Goal: Task Accomplishment & Management: Complete application form

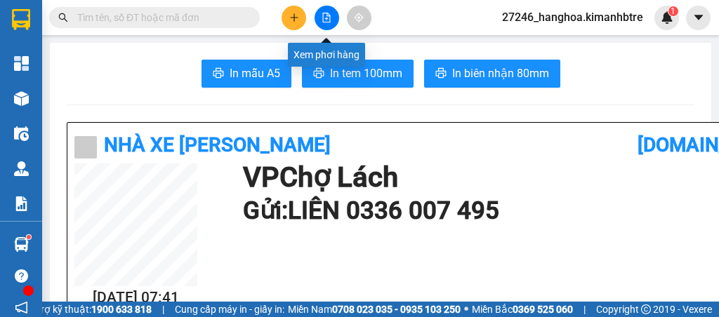
click at [323, 25] on button at bounding box center [327, 18] width 25 height 25
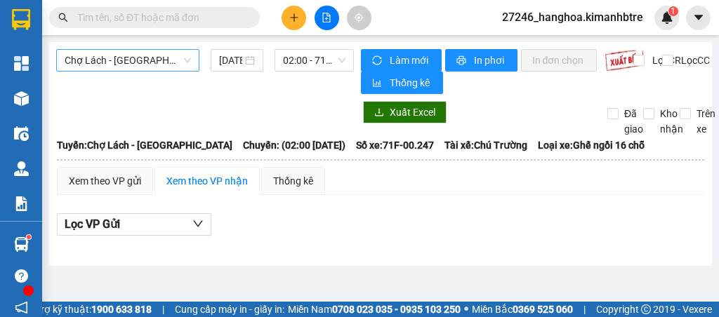
click at [165, 68] on span "Chợ Lách - [GEOGRAPHIC_DATA]" at bounding box center [128, 60] width 126 height 21
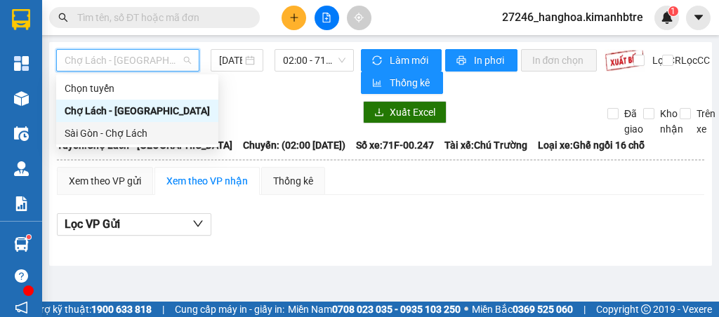
click at [117, 154] on th at bounding box center [380, 160] width 649 height 13
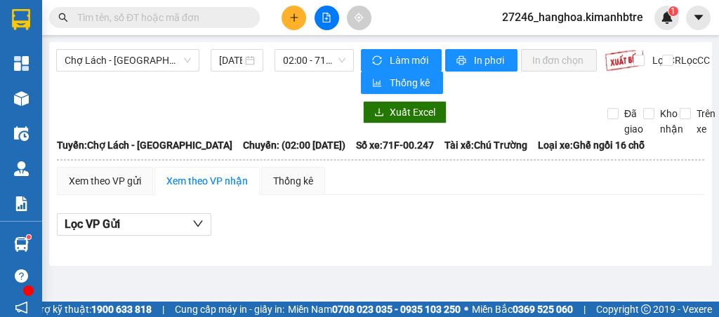
click at [159, 72] on div "Chợ Lách - [GEOGRAPHIC_DATA] [DATE] 02:00 - 71F-00.247" at bounding box center [205, 71] width 298 height 45
click at [150, 63] on span "Chợ Lách - [GEOGRAPHIC_DATA]" at bounding box center [128, 60] width 126 height 21
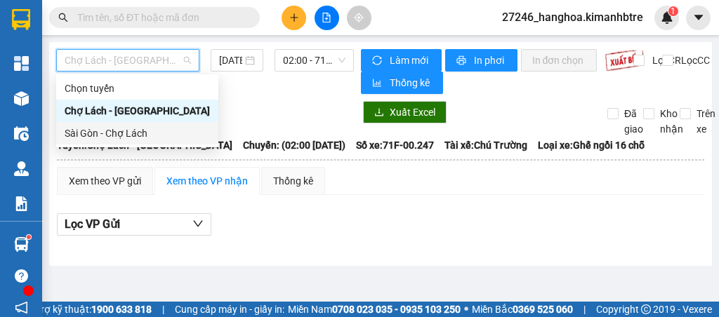
click at [131, 133] on div "Sài Gòn - Chợ Lách" at bounding box center [137, 133] width 145 height 15
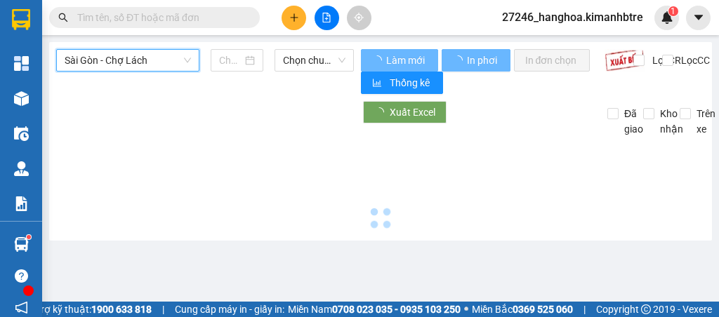
type input "[DATE]"
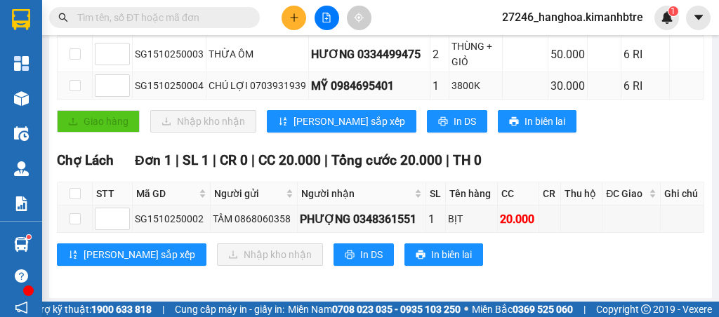
scroll to position [339, 0]
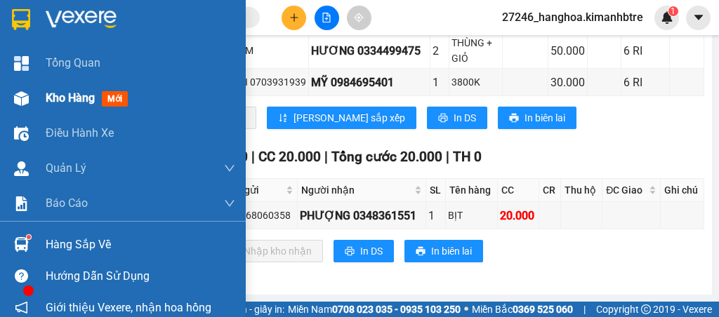
click at [25, 96] on img at bounding box center [21, 98] width 15 height 15
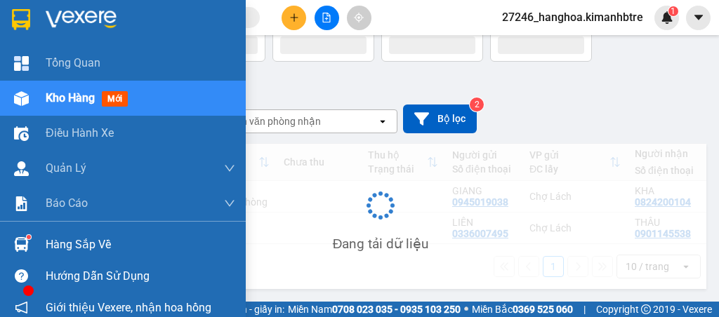
scroll to position [90, 0]
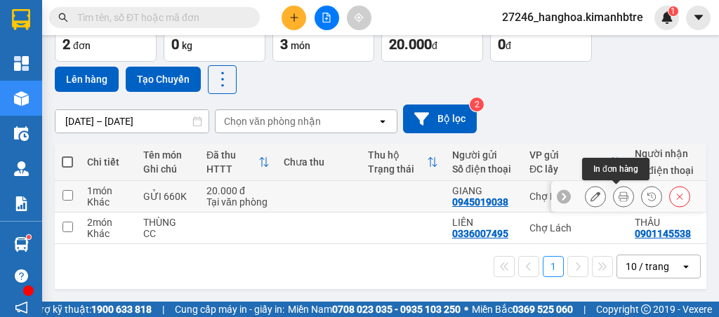
click at [619, 192] on icon at bounding box center [624, 197] width 10 height 10
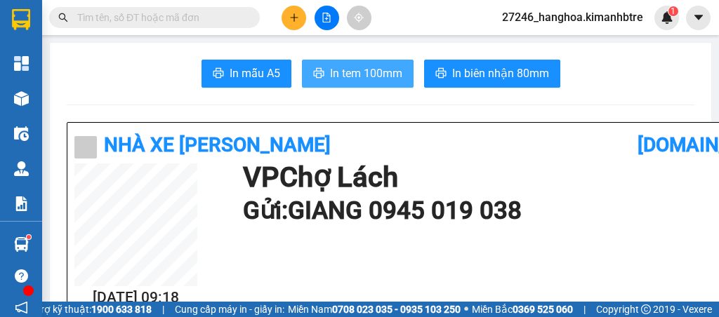
click at [351, 75] on span "In tem 100mm" at bounding box center [366, 74] width 72 height 18
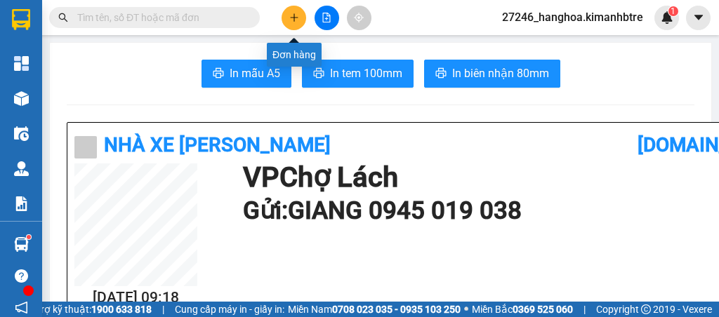
click at [296, 22] on button at bounding box center [294, 18] width 25 height 25
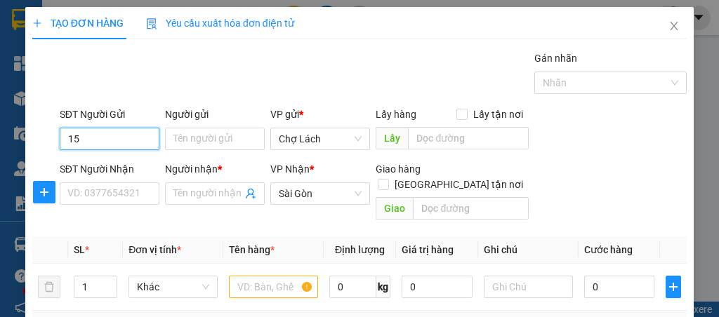
type input "159"
click at [116, 140] on input "159" at bounding box center [110, 139] width 100 height 22
click at [117, 140] on input "159" at bounding box center [110, 139] width 100 height 22
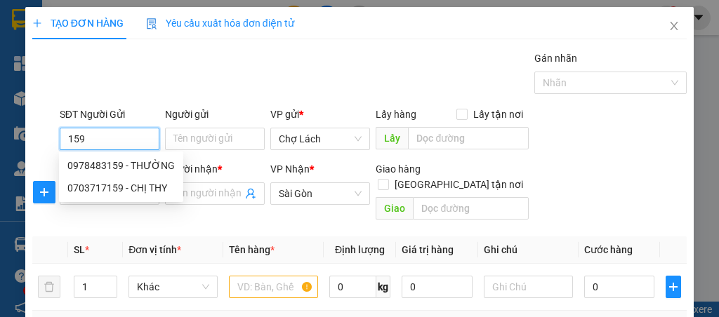
click at [117, 140] on input "159" at bounding box center [110, 139] width 100 height 22
type input "158"
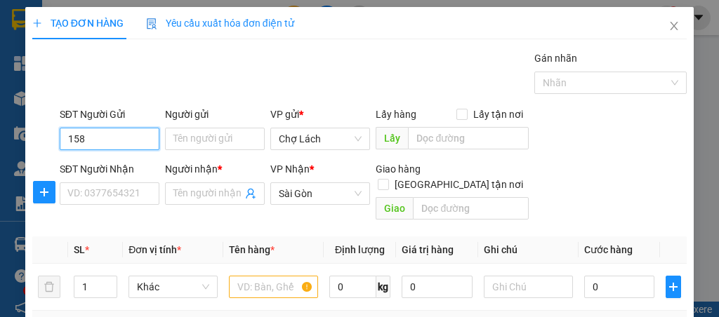
click at [113, 134] on input "158" at bounding box center [110, 139] width 100 height 22
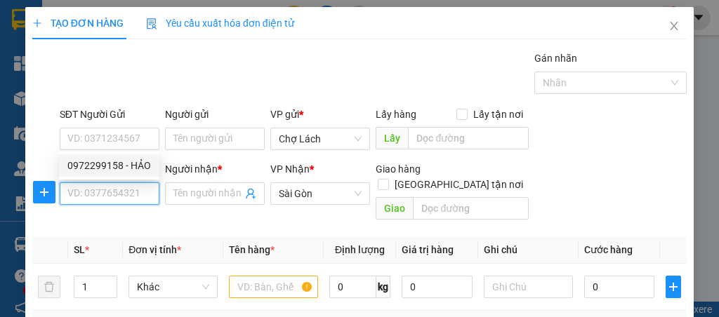
click at [95, 190] on input "SĐT Người Nhận" at bounding box center [110, 194] width 100 height 22
click at [81, 185] on input "4115" at bounding box center [110, 194] width 100 height 22
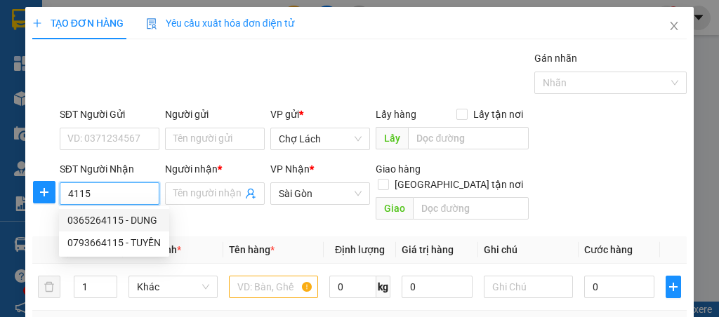
click at [126, 217] on div "0365264115 - DUNG" at bounding box center [113, 220] width 93 height 15
type input "0365264115"
type input "DUNG"
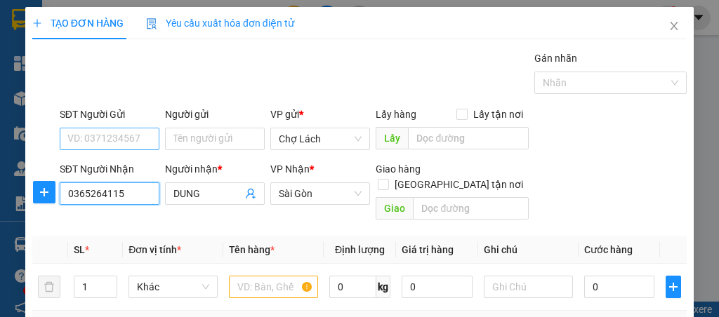
type input "0365264115"
click at [110, 129] on input "SĐT Người Gửi" at bounding box center [110, 139] width 100 height 22
click at [118, 136] on input "812" at bounding box center [110, 139] width 100 height 22
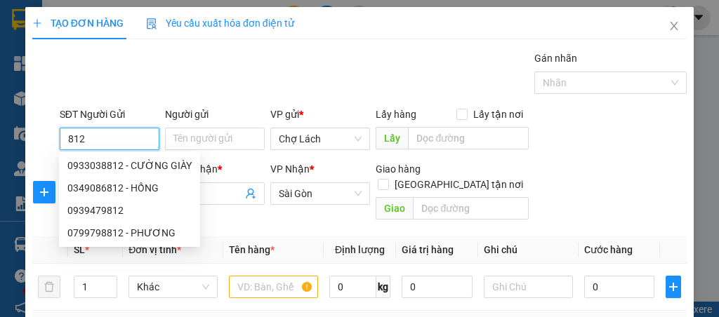
click at [118, 136] on input "812" at bounding box center [110, 139] width 100 height 22
click at [131, 233] on div "0799798812 - PHƯƠNG" at bounding box center [129, 232] width 124 height 15
type input "0799798812"
type input "PHƯƠNG"
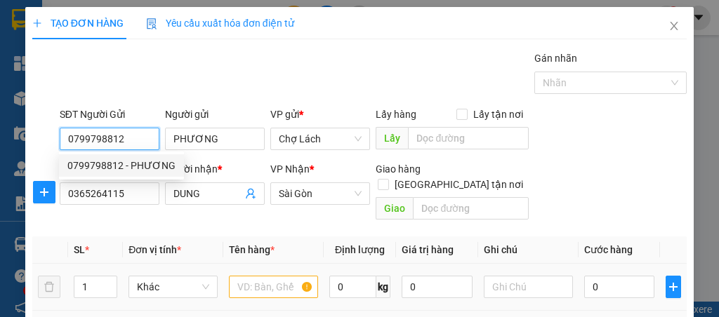
type input "0799798812"
click at [245, 276] on input "text" at bounding box center [273, 287] width 89 height 22
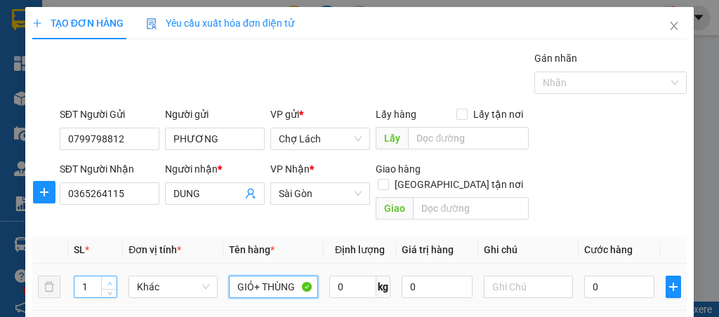
type input "GIỎ+ THÙNG"
type input "2"
click at [108, 282] on icon "up" at bounding box center [109, 284] width 5 height 5
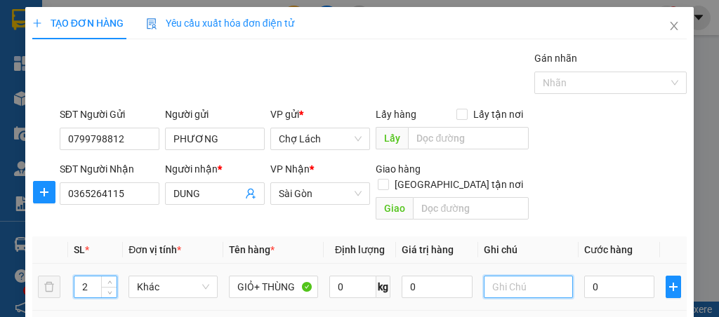
click at [515, 276] on input "text" at bounding box center [528, 287] width 89 height 22
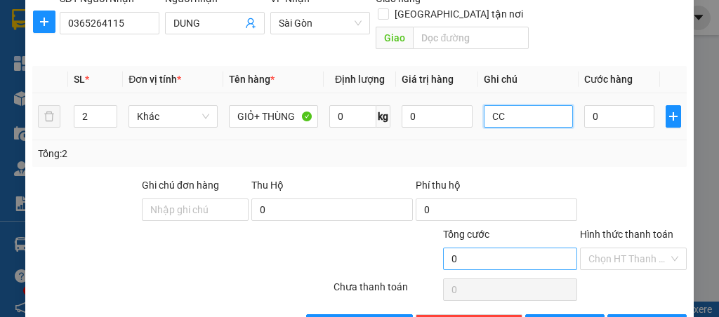
scroll to position [199, 0]
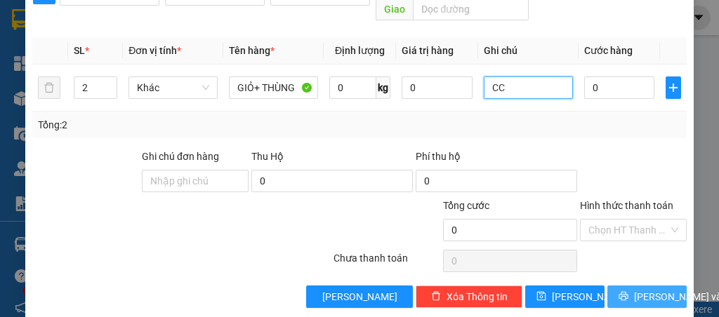
type input "CC"
click at [627, 286] on button "[PERSON_NAME] và In" at bounding box center [647, 297] width 79 height 22
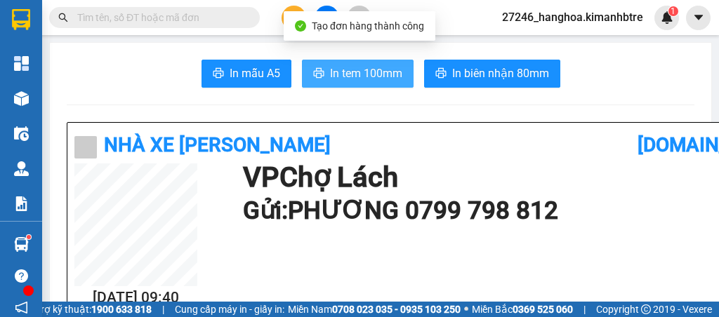
click at [345, 81] on span "In tem 100mm" at bounding box center [366, 74] width 72 height 18
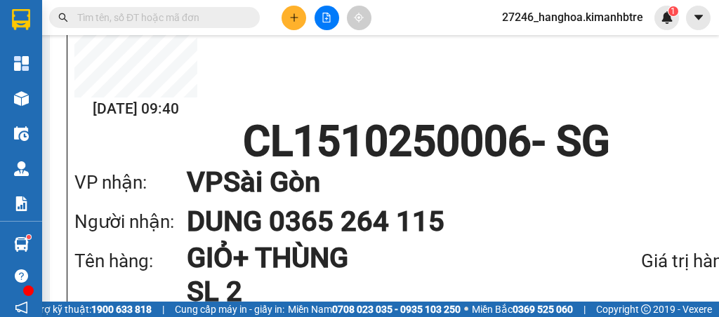
scroll to position [281, 0]
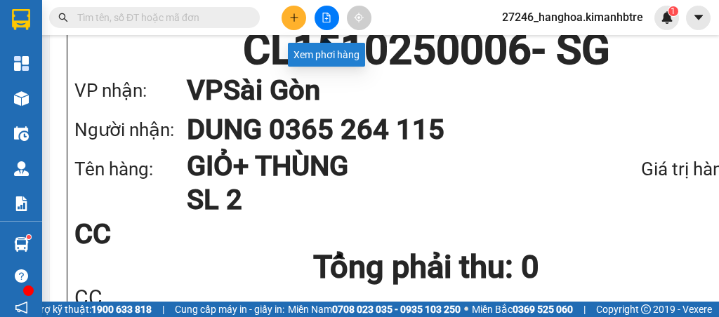
click at [332, 17] on button at bounding box center [327, 18] width 25 height 25
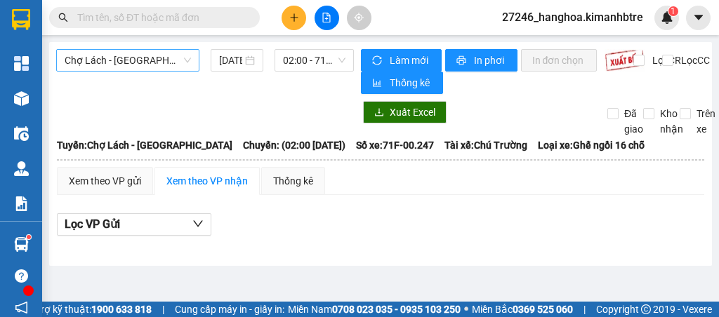
click at [143, 65] on span "Chợ Lách - [GEOGRAPHIC_DATA]" at bounding box center [128, 60] width 126 height 21
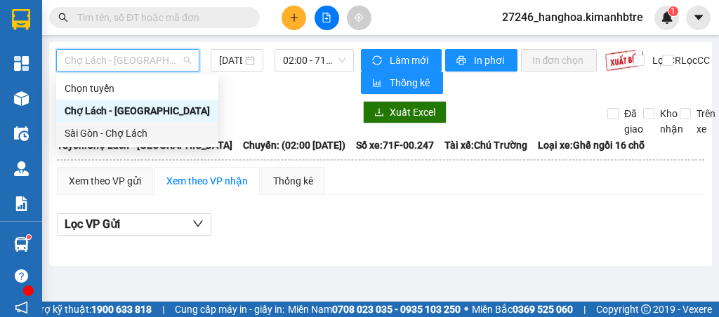
click at [114, 134] on div "Sài Gòn - Chợ Lách" at bounding box center [137, 133] width 145 height 15
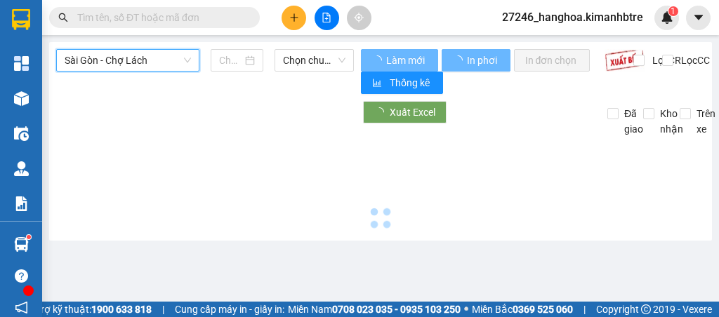
type input "[DATE]"
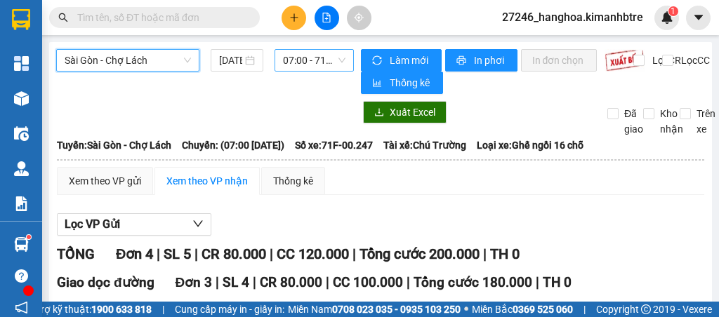
click at [308, 63] on span "07:00 - 71F-00.247" at bounding box center [314, 60] width 62 height 21
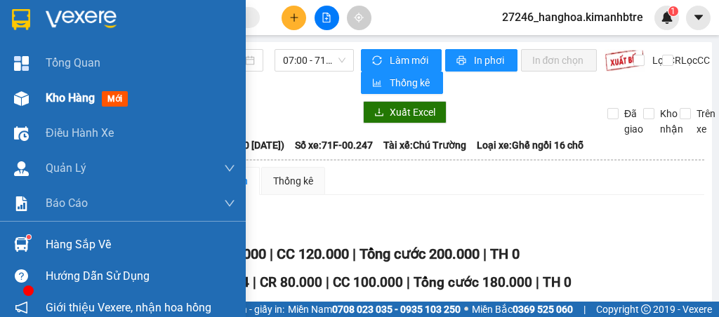
click at [55, 97] on span "Kho hàng" at bounding box center [70, 97] width 49 height 13
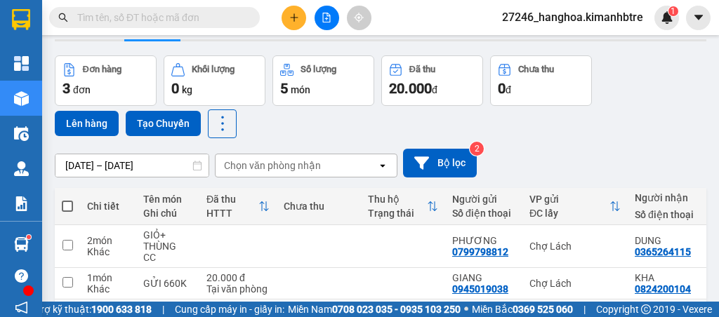
scroll to position [133, 0]
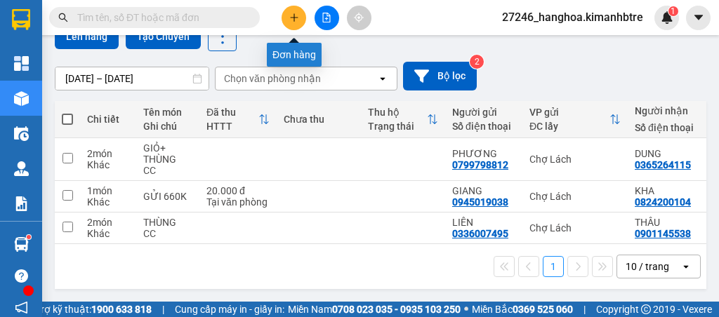
click at [285, 19] on button at bounding box center [294, 18] width 25 height 25
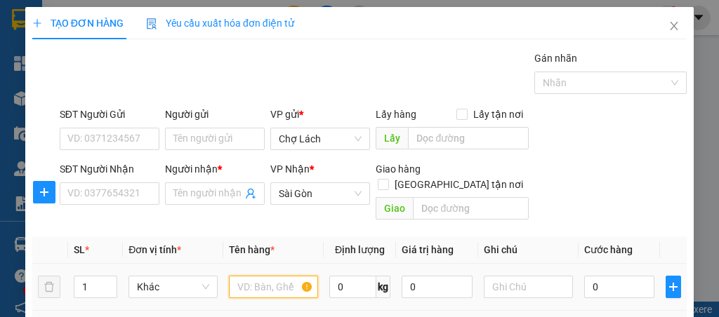
click at [268, 276] on input "text" at bounding box center [273, 287] width 89 height 22
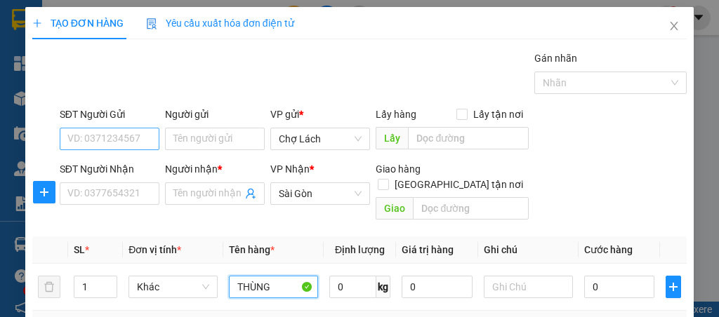
type input "THÙNG"
click at [97, 133] on input "SĐT Người Gửi" at bounding box center [110, 139] width 100 height 22
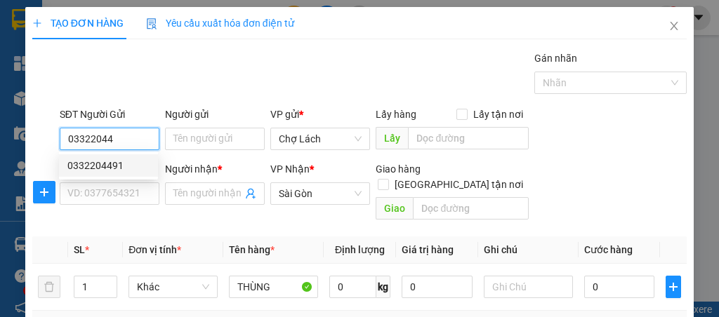
click at [124, 167] on div "0332204491" at bounding box center [108, 165] width 82 height 15
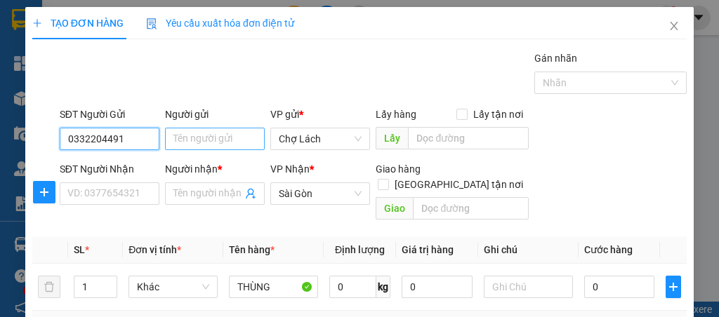
type input "0332204491"
click at [183, 134] on input "Người gửi" at bounding box center [215, 139] width 100 height 22
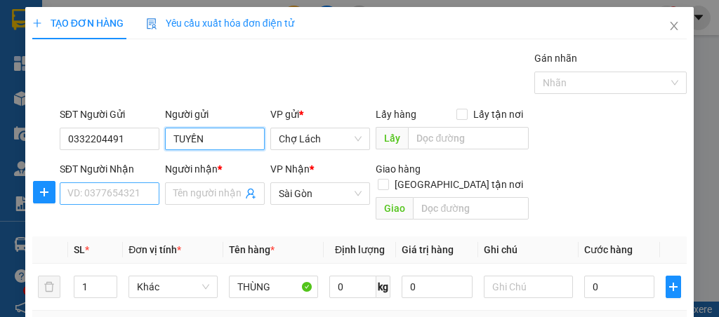
type input "TUYỀN"
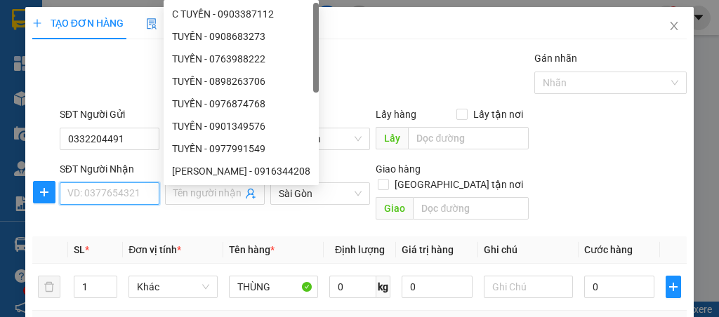
click at [103, 197] on input "SĐT Người Nhận" at bounding box center [110, 194] width 100 height 22
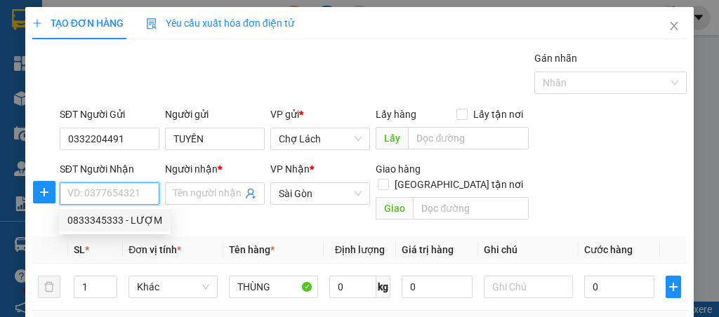
click at [102, 225] on div "0833345333 - LƯỢM" at bounding box center [114, 220] width 95 height 15
type input "0833345333"
type input "LƯỢM"
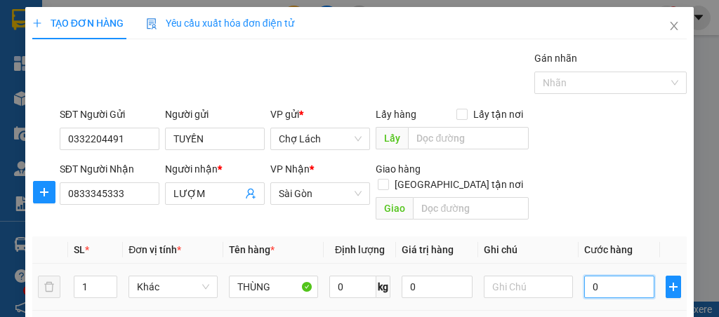
click at [599, 276] on input "0" at bounding box center [619, 287] width 71 height 22
type input "3"
type input "30"
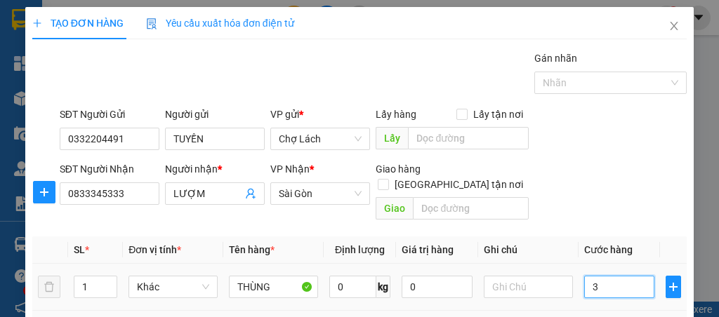
type input "30"
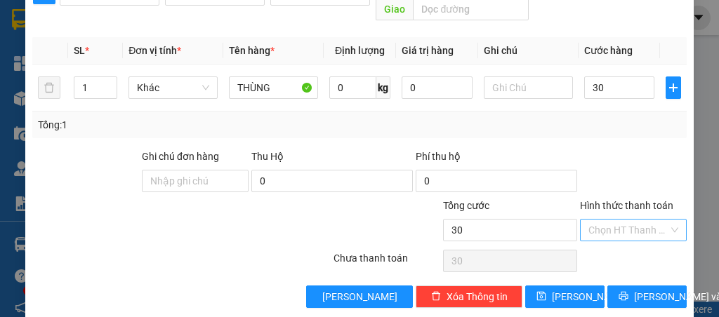
type input "30.000"
click at [629, 220] on input "Hình thức thanh toán" at bounding box center [629, 230] width 80 height 21
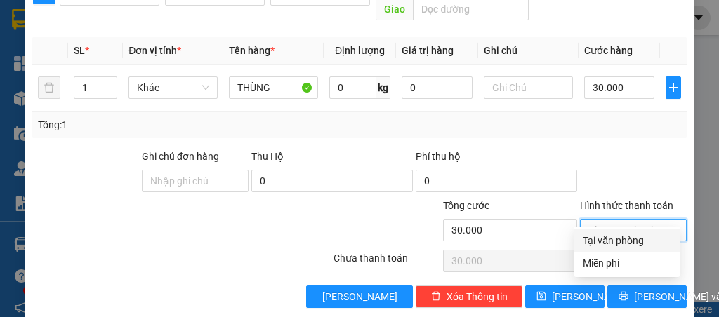
click at [630, 235] on div "Tại văn phòng" at bounding box center [627, 240] width 88 height 15
type input "0"
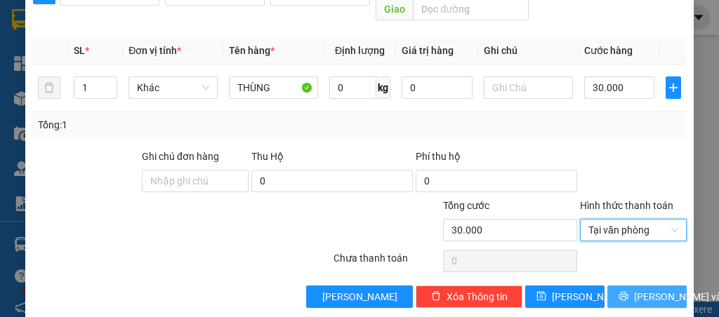
click at [652, 289] on span "[PERSON_NAME] và In" at bounding box center [683, 296] width 98 height 15
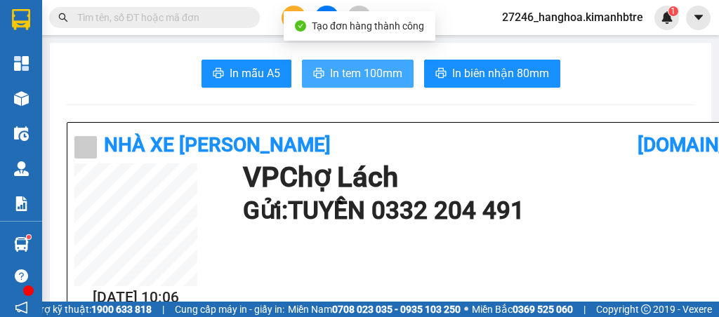
click at [361, 75] on span "In tem 100mm" at bounding box center [366, 74] width 72 height 18
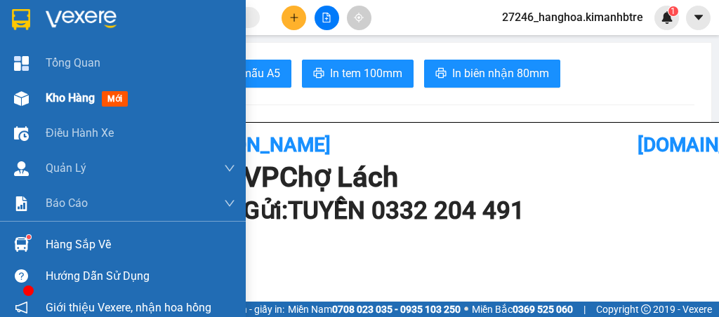
click at [81, 96] on span "Kho hàng" at bounding box center [70, 97] width 49 height 13
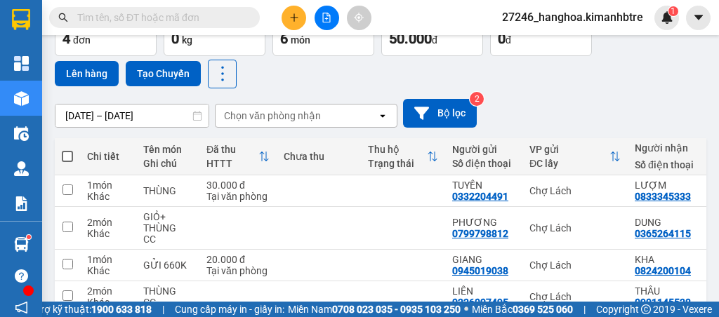
scroll to position [140, 0]
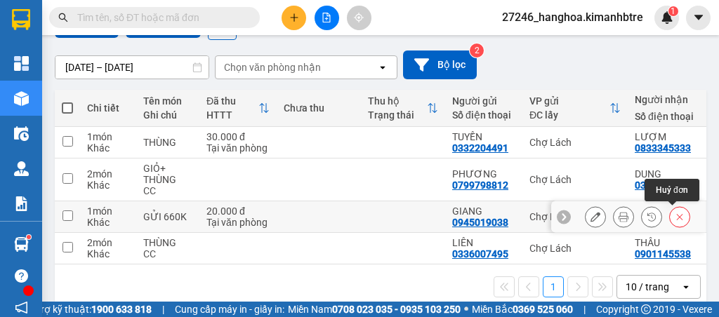
click at [677, 214] on icon at bounding box center [680, 217] width 6 height 6
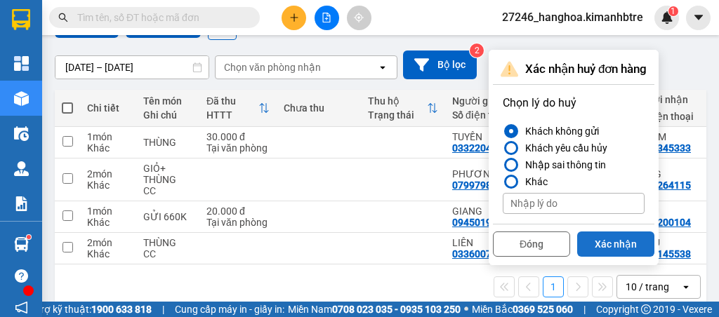
click at [591, 240] on button "Xác nhận" at bounding box center [615, 244] width 77 height 25
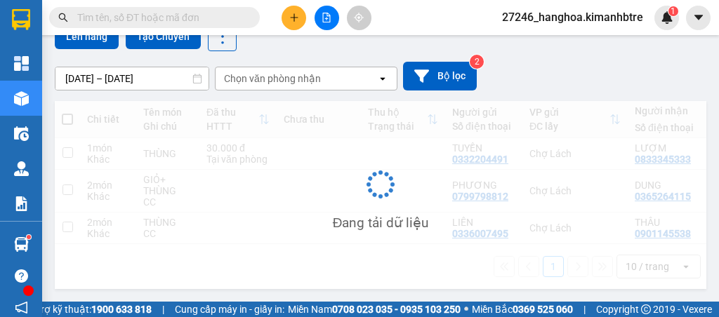
scroll to position [133, 0]
